Goal: Obtain resource: Download file/media

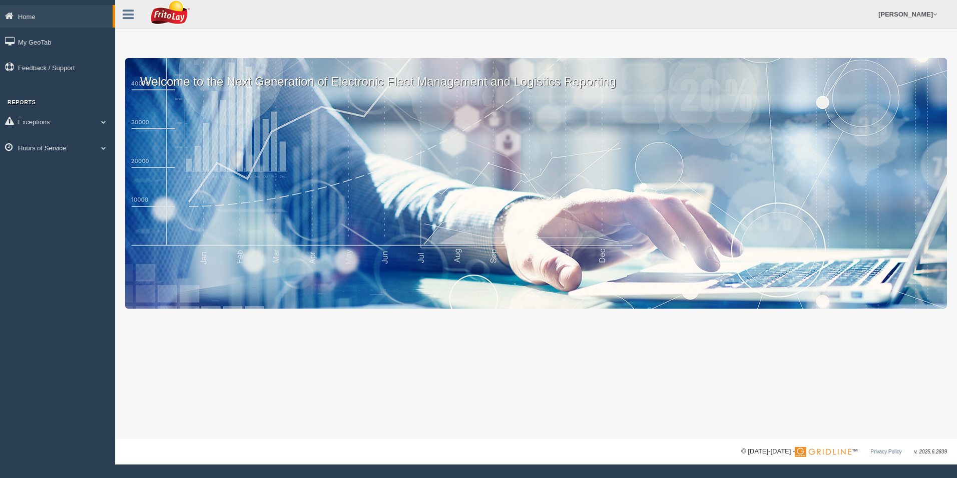
click at [51, 145] on link "Hours of Service" at bounding box center [57, 147] width 115 height 23
click at [41, 202] on link "HOS Violations" at bounding box center [65, 206] width 95 height 18
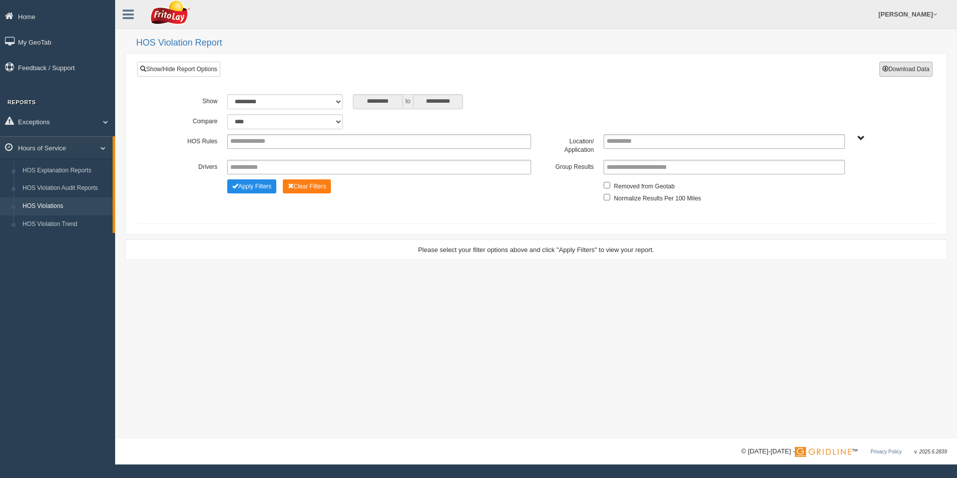
click at [905, 69] on button "Download Data" at bounding box center [906, 69] width 53 height 15
